Goal: Communication & Community: Answer question/provide support

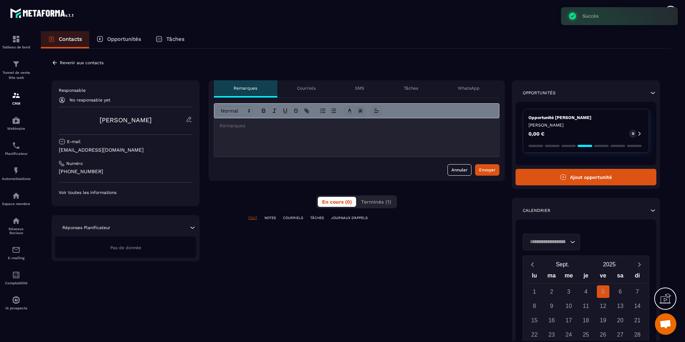
scroll to position [237, 0]
click at [267, 128] on p at bounding box center [357, 126] width 274 height 6
drag, startPoint x: 477, startPoint y: 171, endPoint x: 472, endPoint y: 197, distance: 26.9
click at [472, 197] on div "**********" at bounding box center [356, 243] width 296 height 326
click at [315, 90] on p "Courriels" at bounding box center [306, 88] width 19 height 6
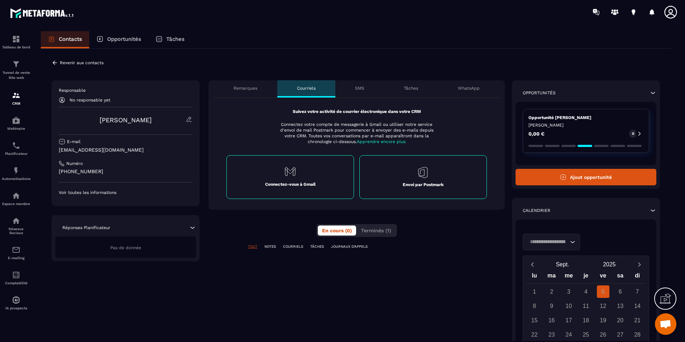
click at [247, 89] on p "Remarques" at bounding box center [246, 88] width 24 height 6
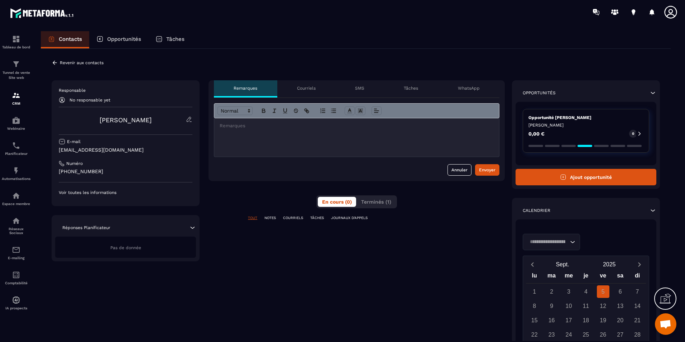
click at [287, 128] on p at bounding box center [357, 126] width 274 height 6
click at [312, 253] on div "**********" at bounding box center [356, 243] width 296 height 326
click at [112, 192] on p "Voir toutes les informations" at bounding box center [126, 192] width 134 height 6
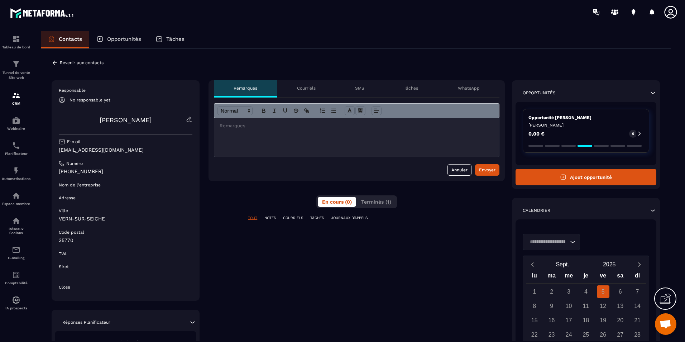
click at [270, 216] on p "NOTES" at bounding box center [269, 217] width 11 height 5
click at [260, 218] on div "TOUT NOTES COURRIELS TÂCHES JOURNAUX D'APPELS" at bounding box center [356, 217] width 296 height 5
click at [255, 218] on p "TOUT" at bounding box center [252, 217] width 9 height 5
click at [269, 130] on div at bounding box center [356, 137] width 285 height 38
click at [495, 172] on button "Envoyer" at bounding box center [487, 169] width 24 height 11
